Goal: Transaction & Acquisition: Download file/media

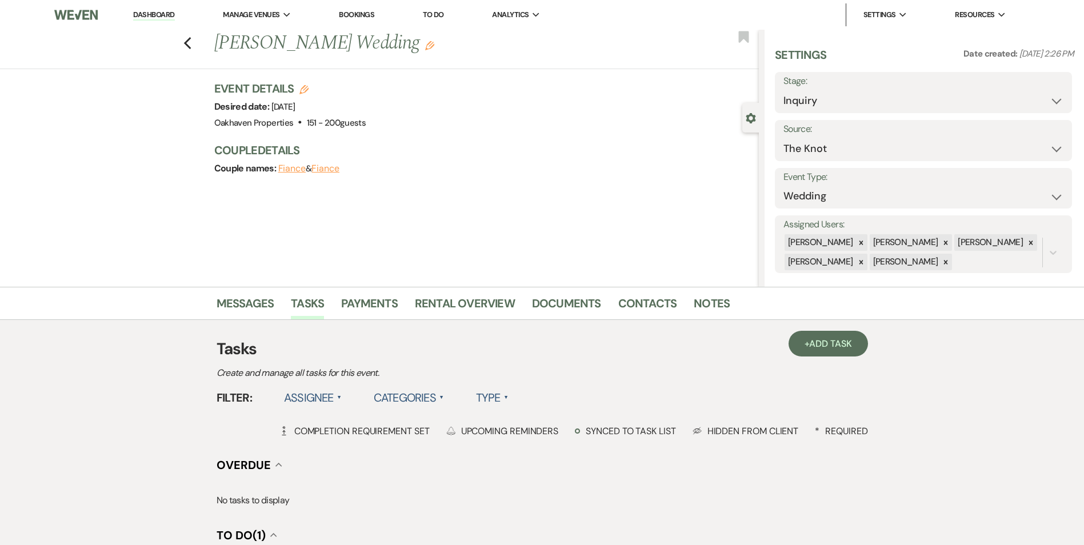
select select "2"
click at [168, 18] on link "Dashboard" at bounding box center [153, 15] width 41 height 11
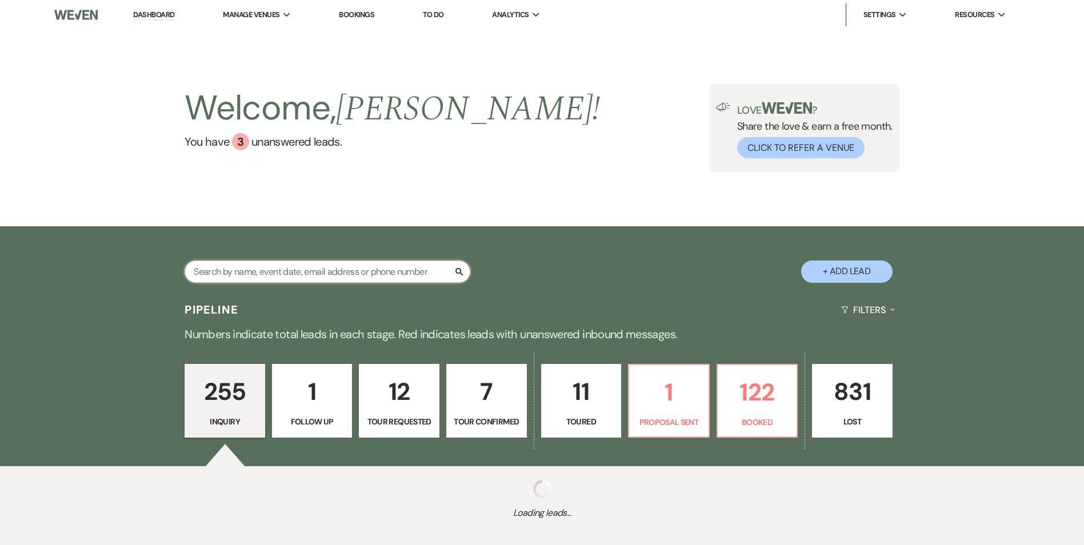
click at [279, 277] on input "text" at bounding box center [328, 272] width 286 height 22
click at [804, 403] on div "255 Inquiry 1 Follow Up 12 Tour Requested 7 Tour Confirmed 11 Toured 1 Proposal…" at bounding box center [542, 408] width 823 height 117
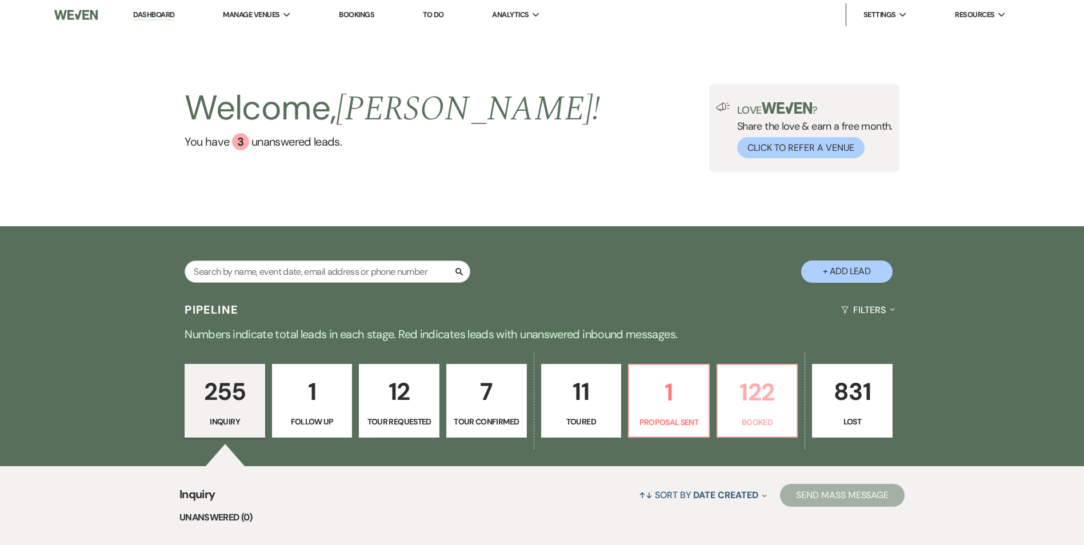
click at [757, 398] on p "122" at bounding box center [758, 392] width 66 height 38
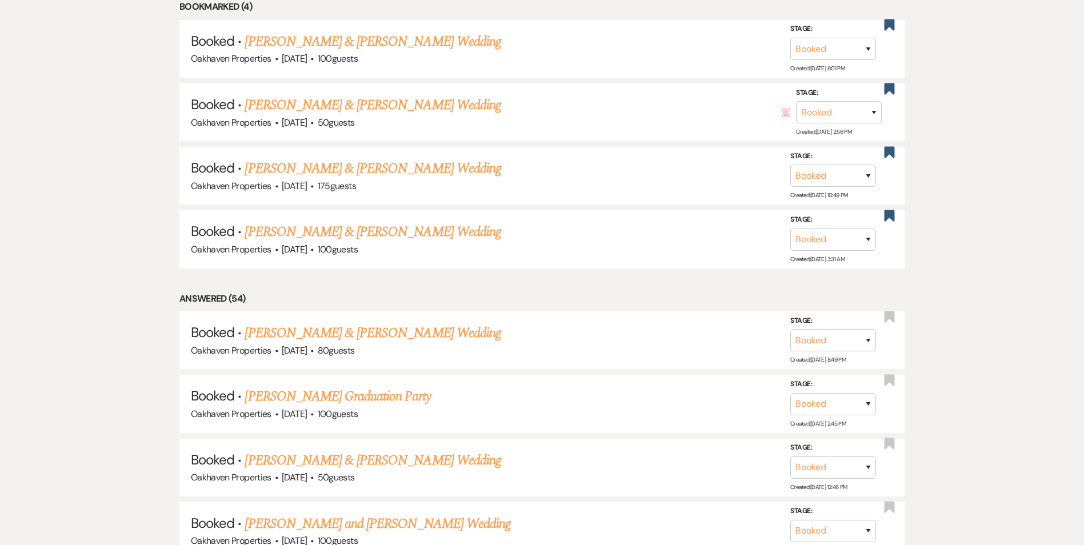
scroll to position [677, 0]
click at [350, 328] on link "[PERSON_NAME] & [PERSON_NAME] Wedding" at bounding box center [373, 332] width 256 height 21
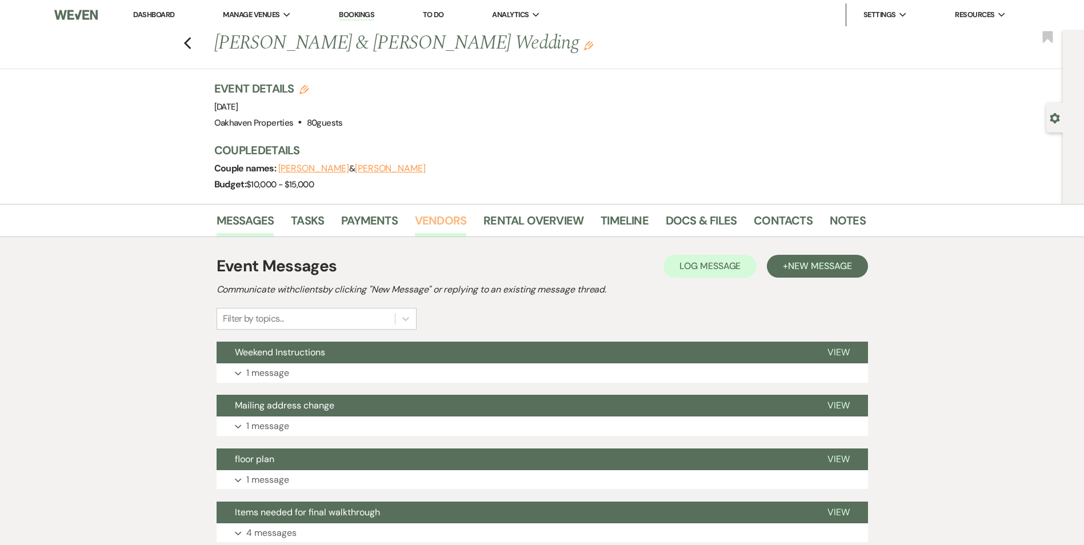
click at [433, 233] on link "Vendors" at bounding box center [440, 223] width 51 height 25
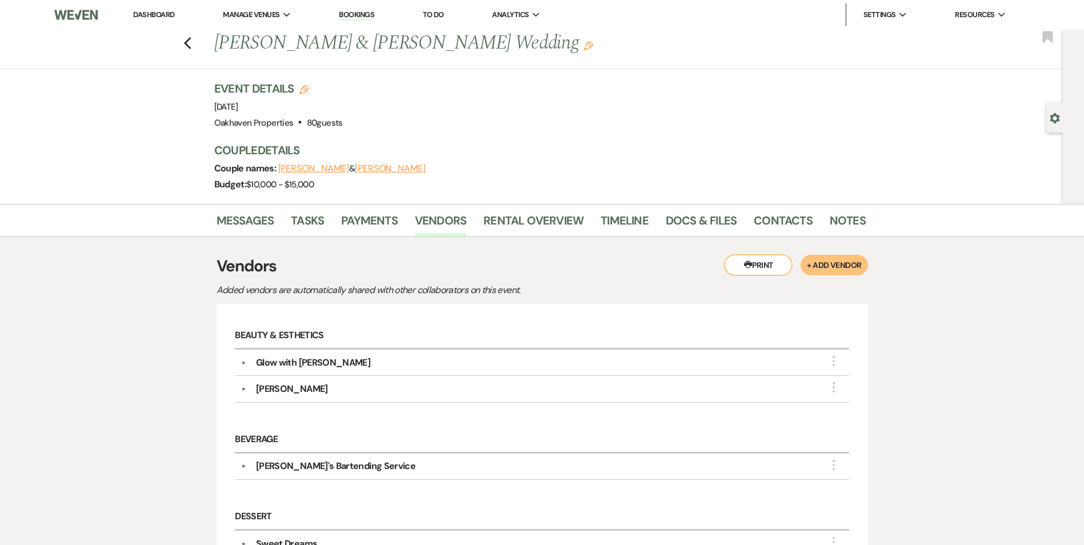
drag, startPoint x: 761, startPoint y: 266, endPoint x: 215, endPoint y: 214, distance: 548.8
click at [761, 266] on button "Printer Print" at bounding box center [758, 265] width 69 height 22
click at [679, 224] on link "Docs & Files" at bounding box center [701, 223] width 71 height 25
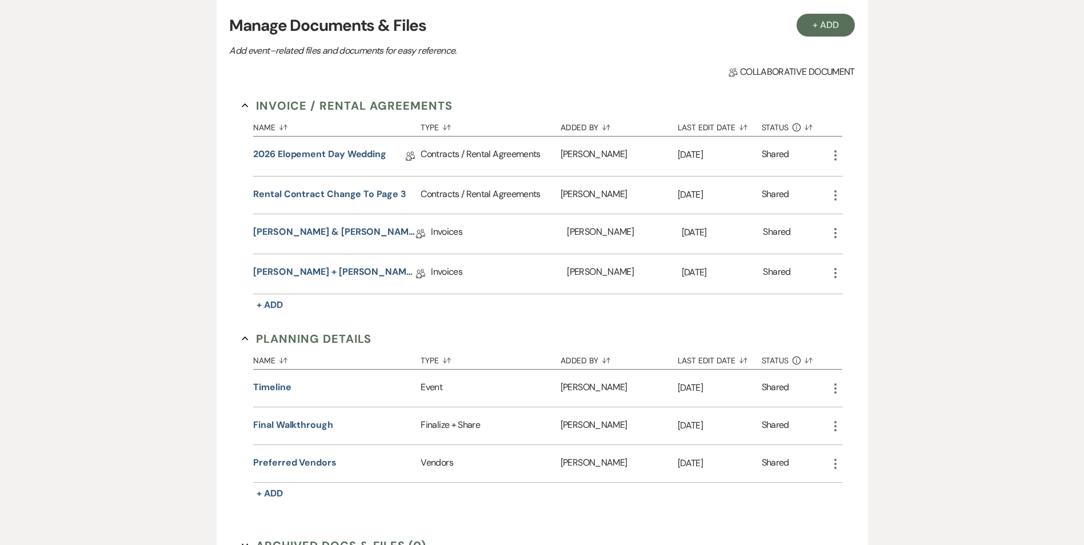
scroll to position [263, 0]
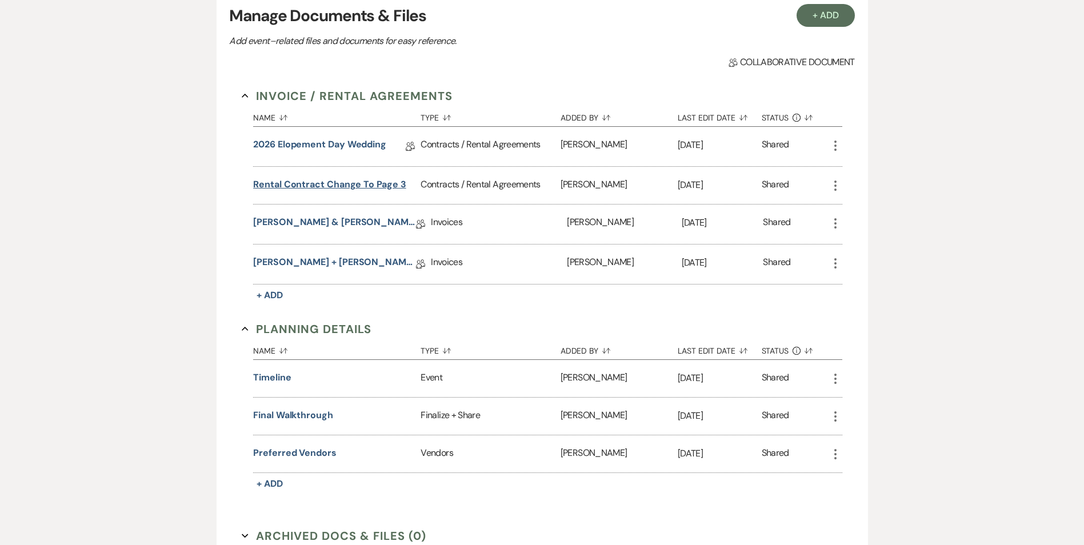
click at [312, 184] on button "Rental Contract change to page 3" at bounding box center [329, 185] width 153 height 14
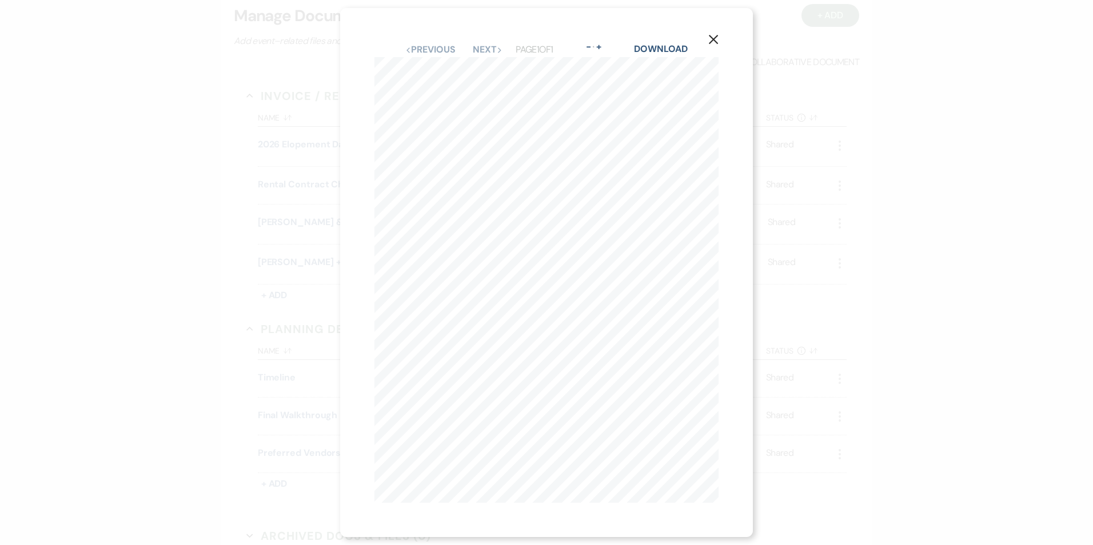
click at [717, 35] on use "button" at bounding box center [713, 39] width 9 height 9
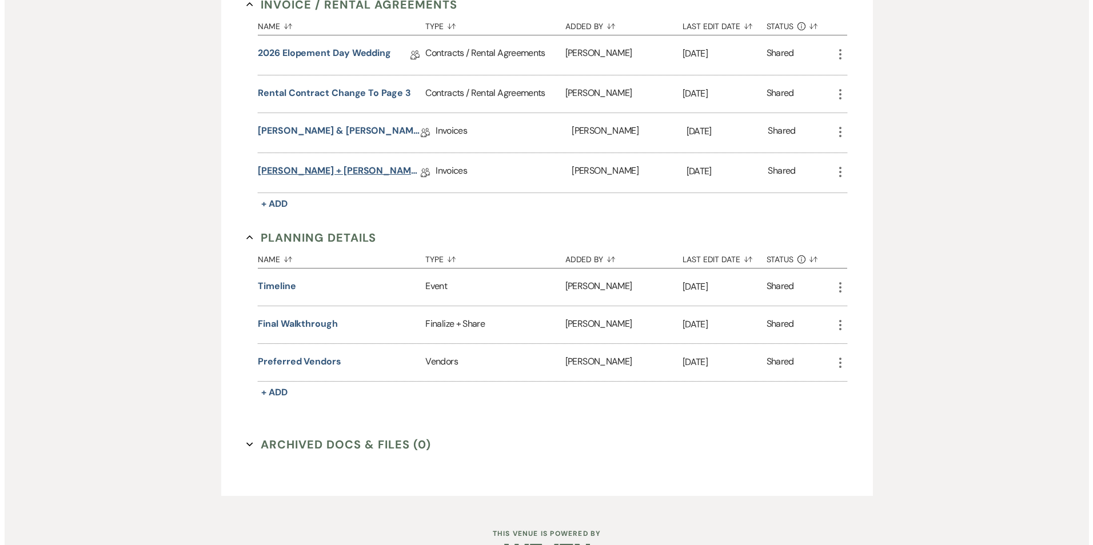
scroll to position [354, 0]
click at [279, 285] on button "Timeline" at bounding box center [272, 287] width 38 height 14
click at [278, 284] on button "Timeline" at bounding box center [277, 287] width 38 height 14
click at [261, 286] on button "Timeline" at bounding box center [277, 287] width 38 height 14
click at [279, 287] on button "Timeline" at bounding box center [277, 287] width 38 height 14
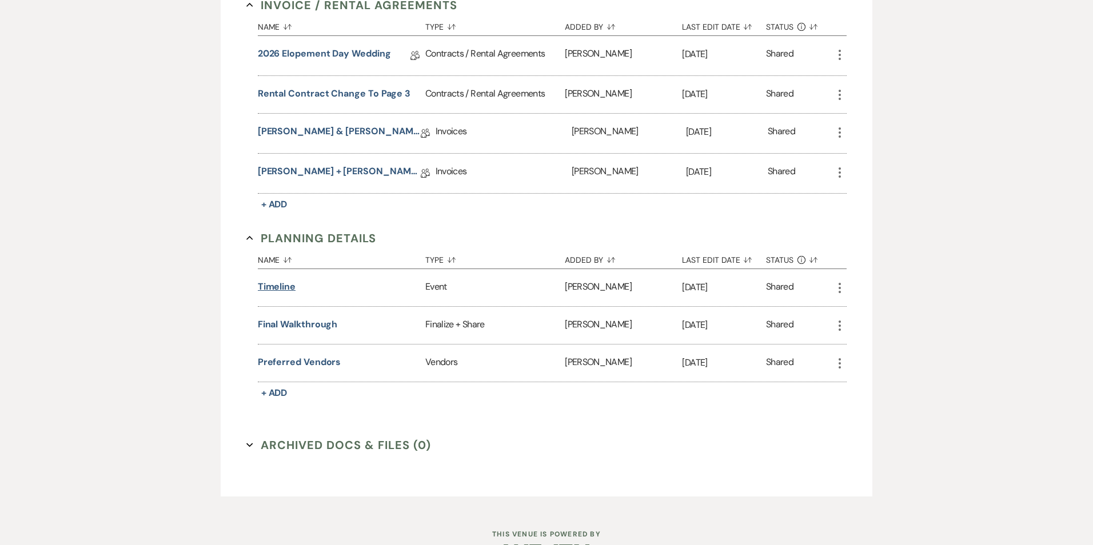
click at [279, 287] on button "Timeline" at bounding box center [277, 287] width 38 height 14
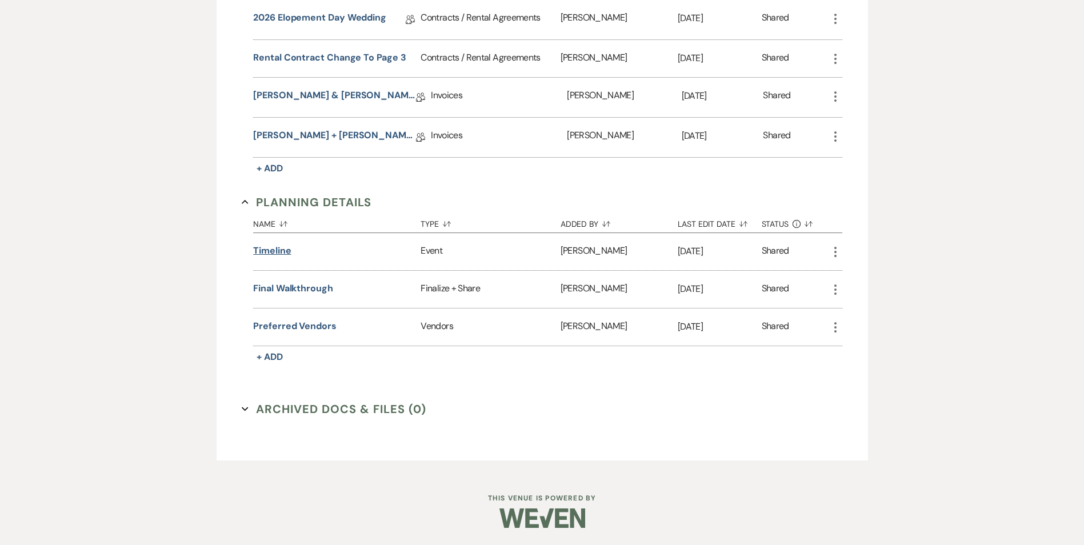
click at [267, 250] on button "Timeline" at bounding box center [272, 251] width 38 height 14
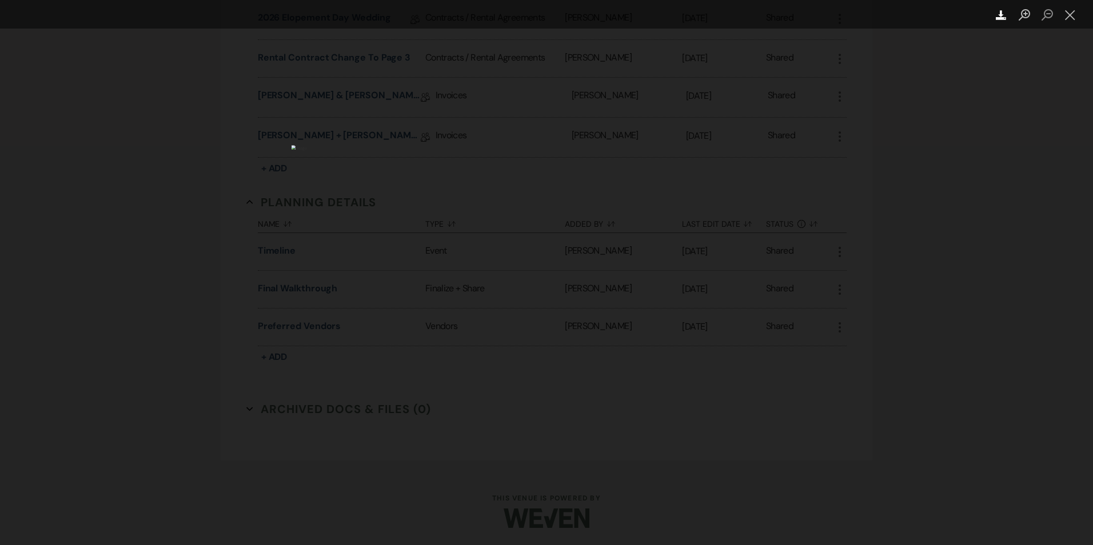
click at [1002, 18] on use "Lightbox" at bounding box center [1001, 15] width 10 height 10
click at [895, 213] on div "Lightbox" at bounding box center [546, 272] width 1093 height 545
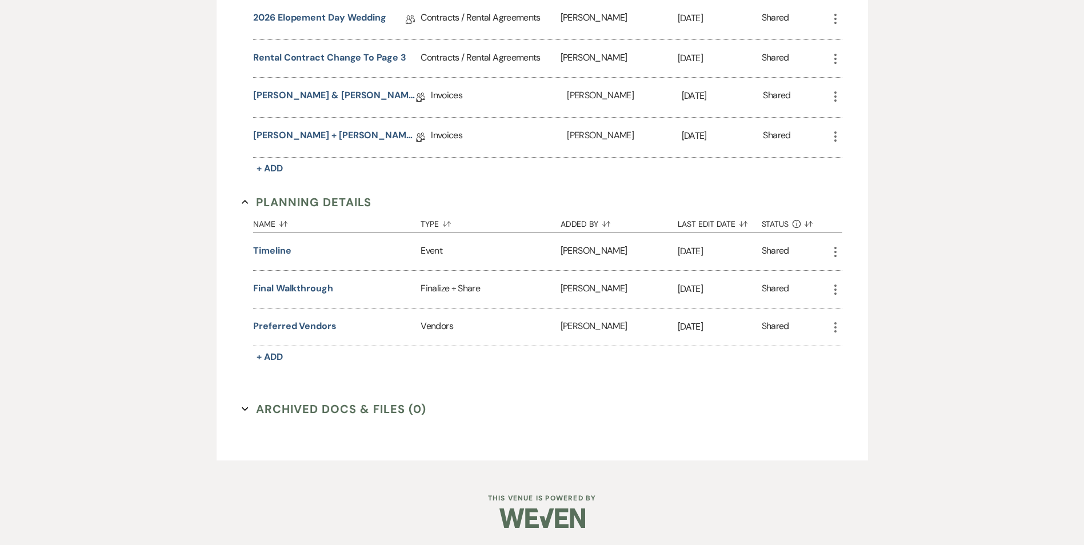
click at [901, 135] on div "Messages Tasks Payments Vendors Rental Overview Timeline Docs & Files Contacts …" at bounding box center [542, 143] width 1084 height 658
click at [308, 289] on button "Final Walkthrough" at bounding box center [293, 289] width 80 height 14
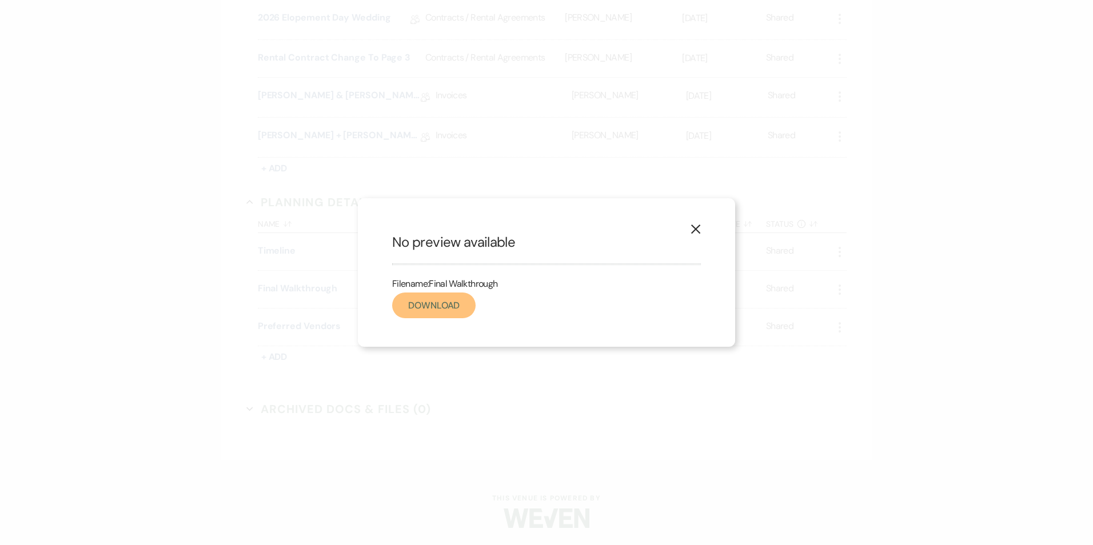
click at [423, 298] on link "Download" at bounding box center [433, 306] width 83 height 26
click at [705, 227] on div "X No preview available Filename: Final Walkthrough Download" at bounding box center [546, 272] width 377 height 149
click at [691, 227] on icon "X" at bounding box center [695, 229] width 10 height 10
